Goal: Task Accomplishment & Management: Use online tool/utility

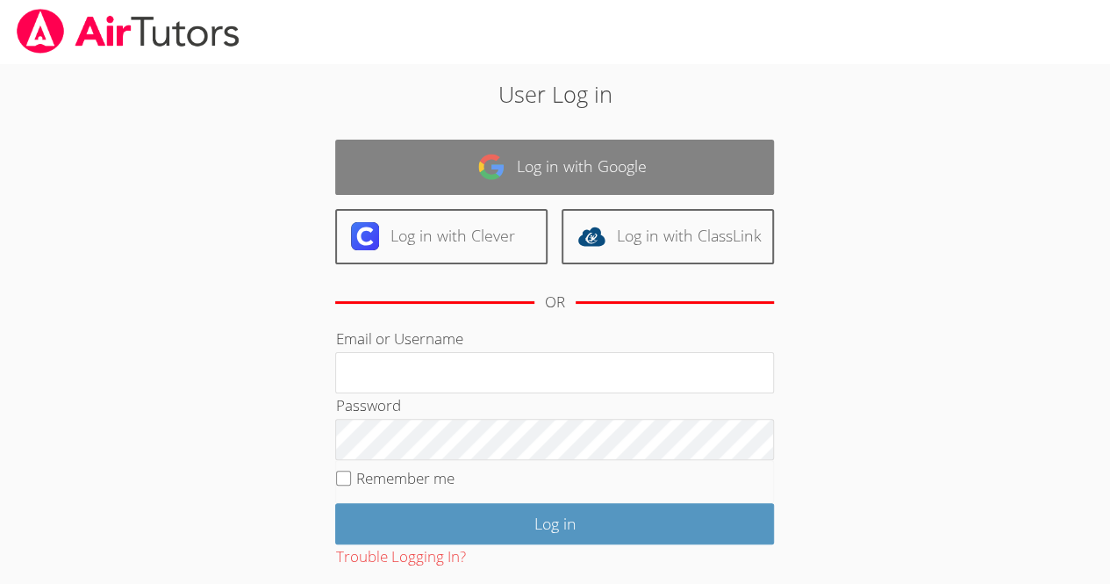
click at [534, 155] on link "Log in with Google" at bounding box center [554, 167] width 439 height 55
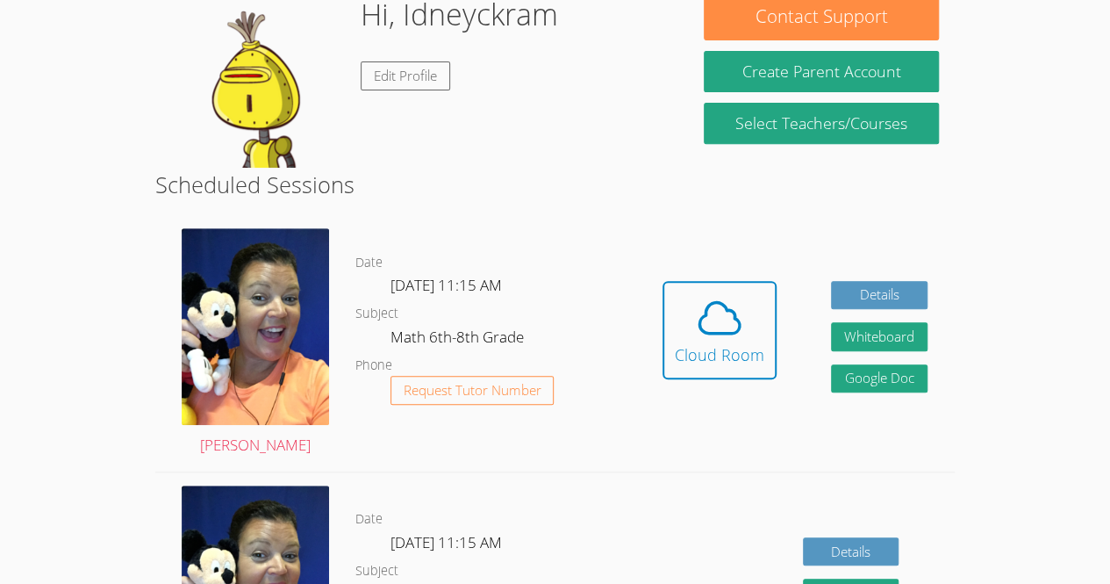
scroll to position [297, 0]
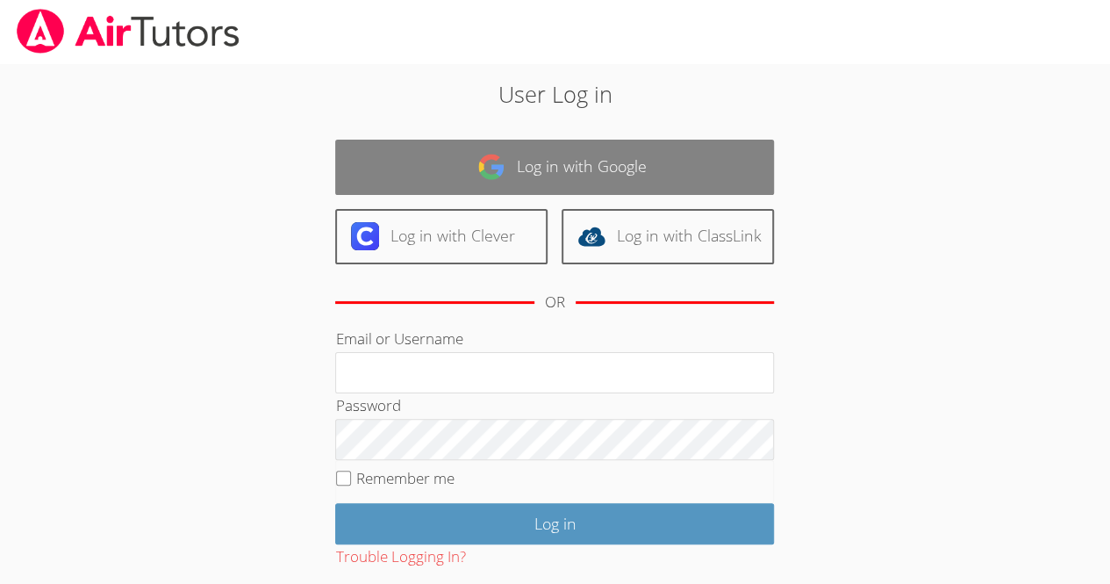
click at [556, 154] on link "Log in with Google" at bounding box center [554, 167] width 439 height 55
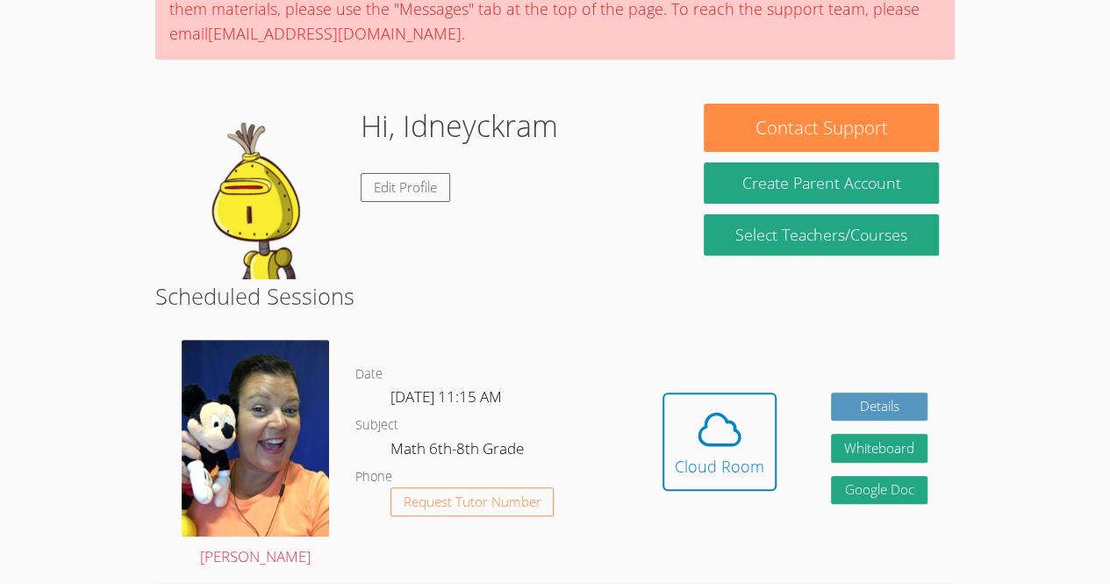
scroll to position [194, 0]
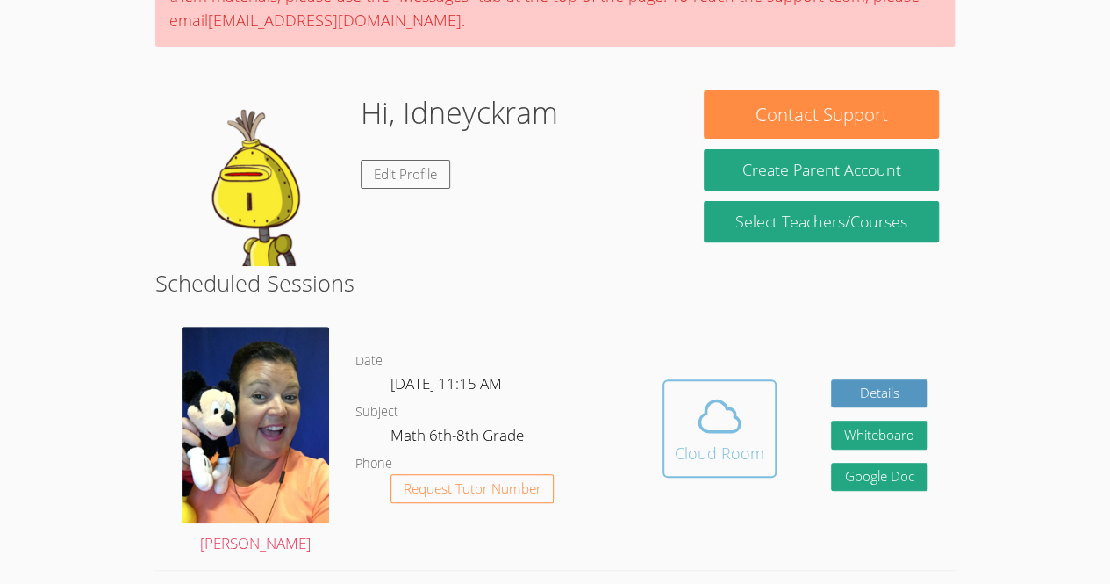
click at [727, 436] on icon at bounding box center [719, 415] width 49 height 49
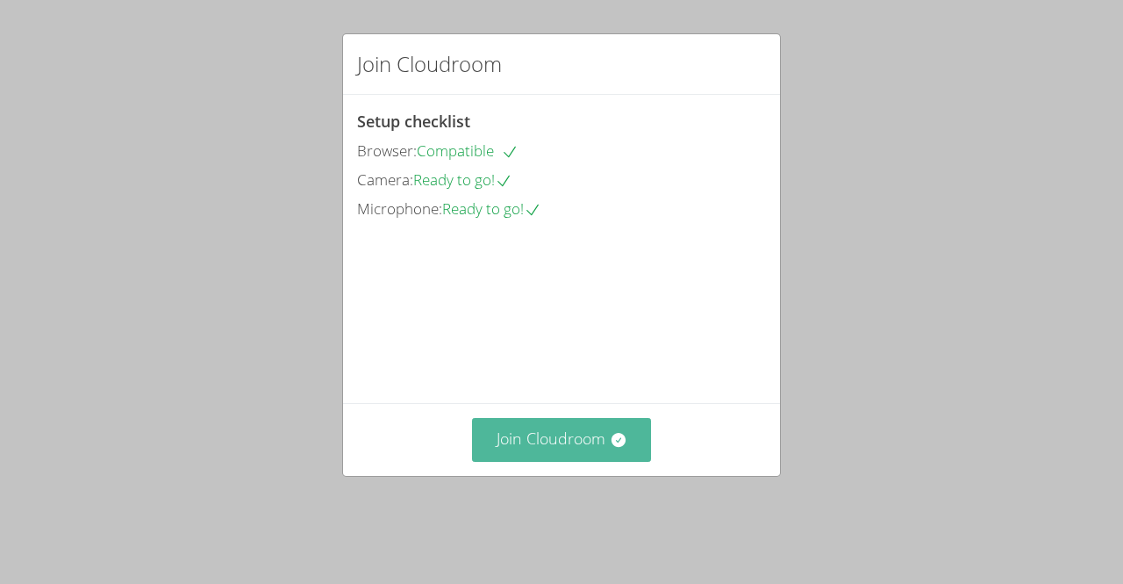
click at [521, 461] on button "Join Cloudroom" at bounding box center [562, 439] width 180 height 43
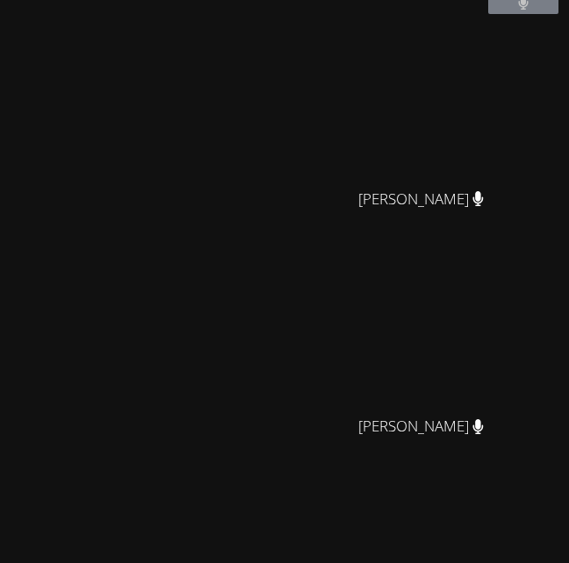
scroll to position [131, 0]
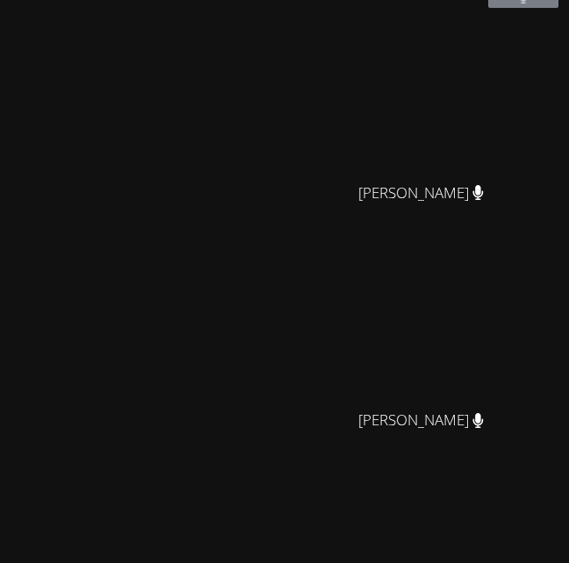
click at [96, 376] on video at bounding box center [142, 327] width 263 height 154
click at [104, 357] on video at bounding box center [142, 327] width 263 height 154
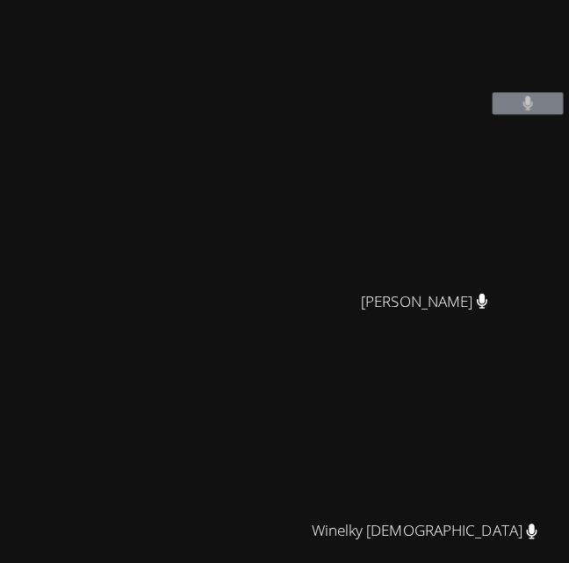
scroll to position [44, 0]
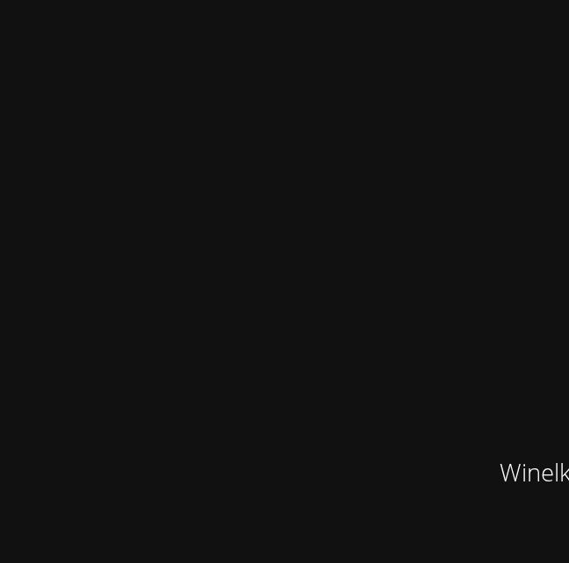
click at [207, 433] on video at bounding box center [142, 414] width 263 height 154
click at [163, 425] on video at bounding box center [142, 414] width 263 height 154
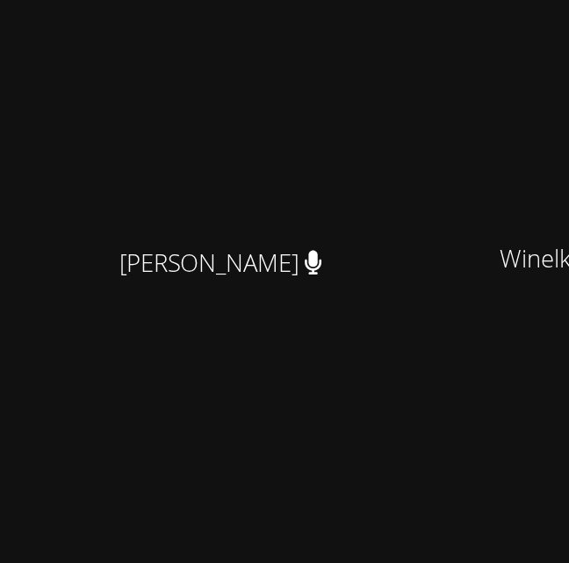
scroll to position [11, 0]
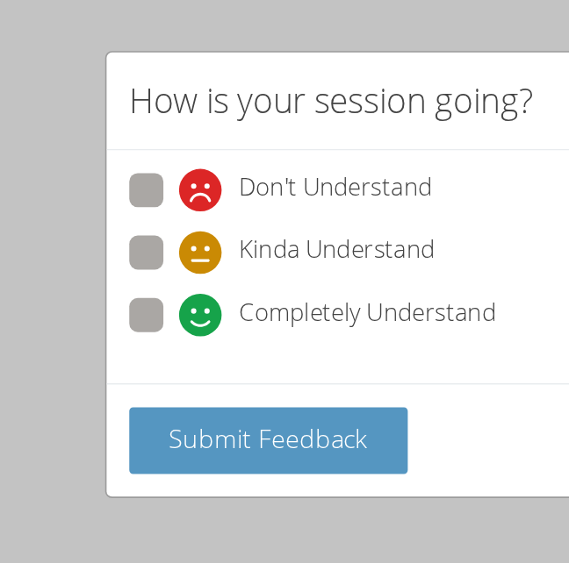
click at [111, 171] on span at bounding box center [111, 171] width 0 height 0
click at [111, 153] on input "Kinda Understand" at bounding box center [118, 154] width 15 height 15
radio input "true"
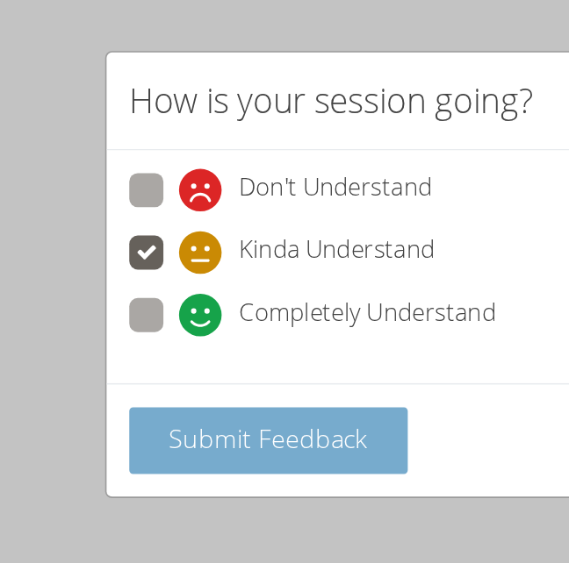
click at [147, 273] on span "Submit Feedback" at bounding box center [165, 272] width 123 height 21
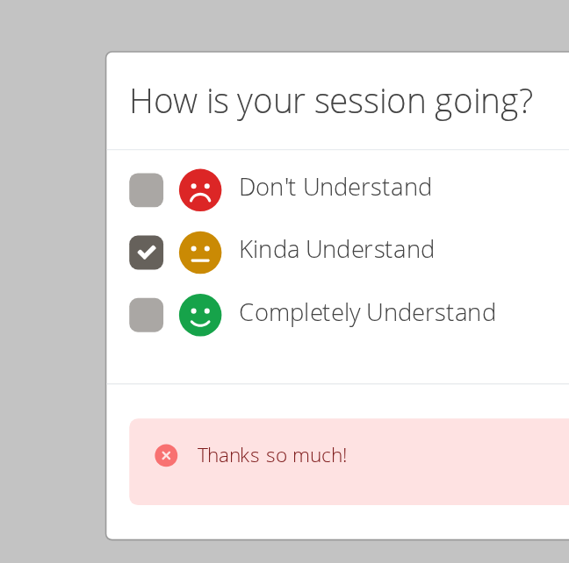
click at [137, 290] on div "Thanks so much!" at bounding box center [168, 287] width 92 height 25
click at [104, 288] on icon at bounding box center [103, 283] width 14 height 14
click at [117, 290] on div "Thanks so much!" at bounding box center [154, 287] width 120 height 25
click at [190, 269] on div "Thanks so much!" at bounding box center [284, 288] width 409 height 54
click at [182, 300] on div "Thanks so much!" at bounding box center [284, 288] width 409 height 54
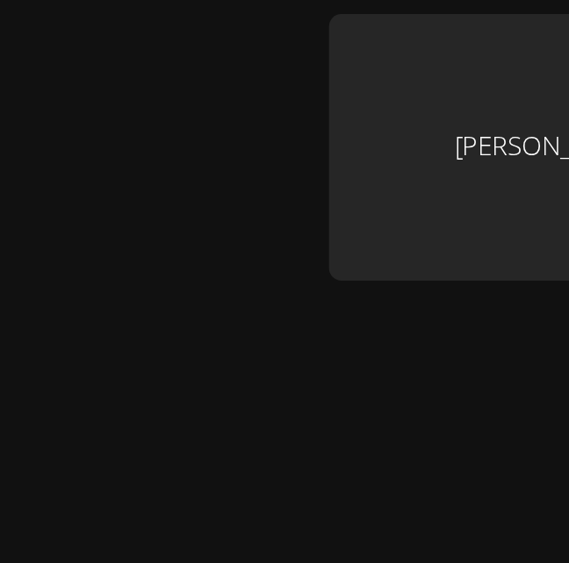
scroll to position [0, 0]
